Goal: Feedback & Contribution: Contribute content

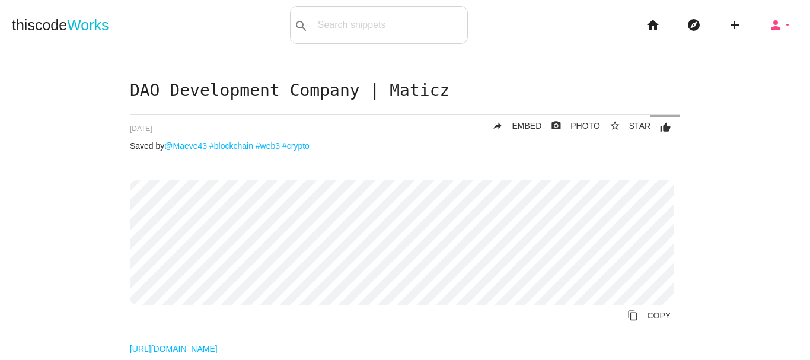
click at [768, 22] on icon "person" at bounding box center [775, 25] width 14 height 38
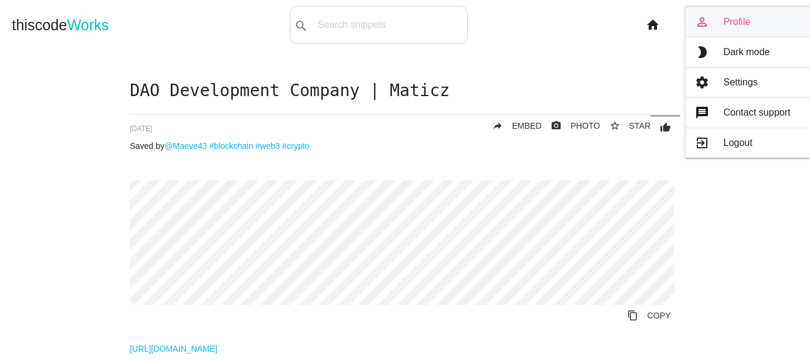
click at [719, 25] on link "person_outline Profile" at bounding box center [747, 22] width 124 height 30
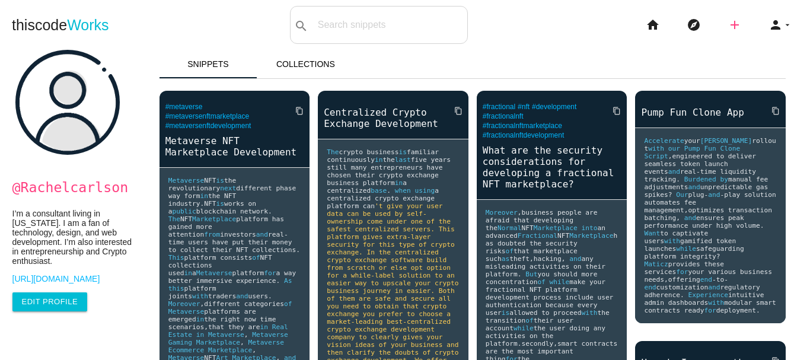
click at [727, 23] on icon "add" at bounding box center [734, 25] width 14 height 38
click at [775, 11] on link "code Snippet" at bounding box center [759, 21] width 83 height 30
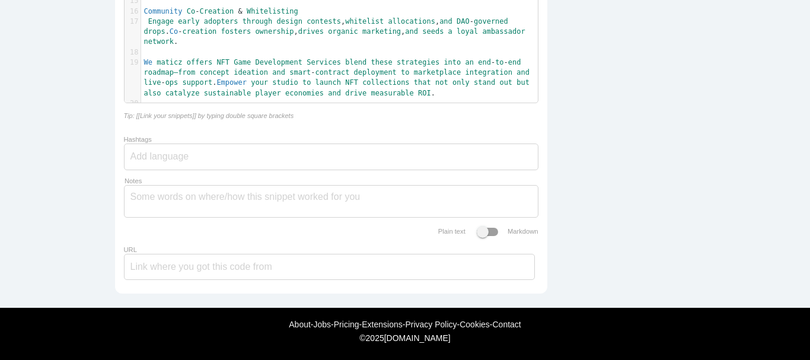
scroll to position [461, 0]
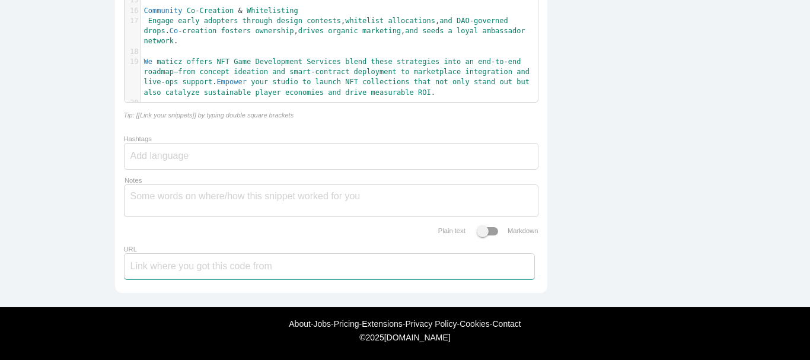
click at [159, 273] on input "URL" at bounding box center [329, 266] width 411 height 26
paste input "https://maticz.com/nft-game-development"
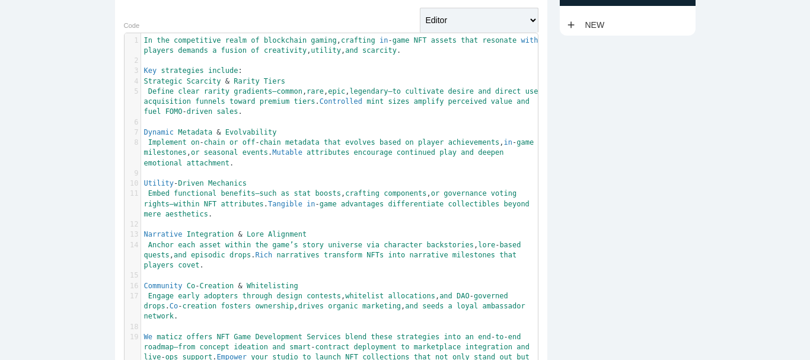
scroll to position [0, 0]
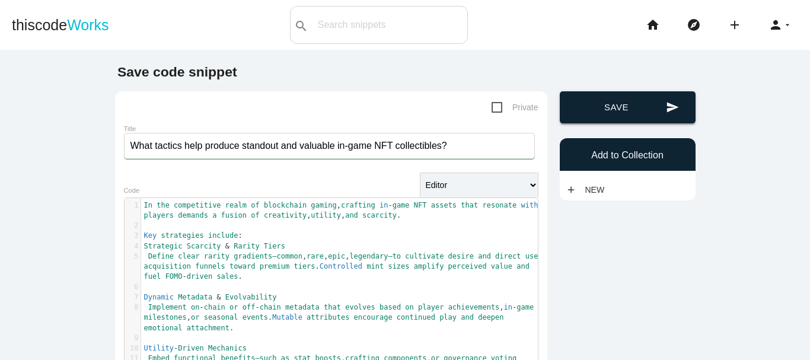
type input "https://maticz.com/nft-game-development"
click at [629, 111] on button "send Save" at bounding box center [627, 107] width 136 height 32
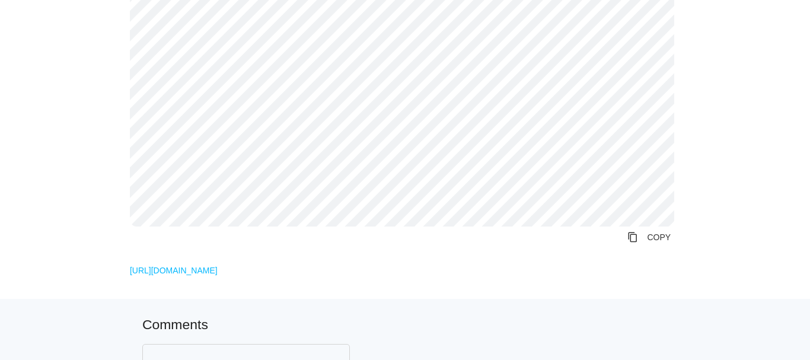
scroll to position [395, 0]
